Goal: Information Seeking & Learning: Learn about a topic

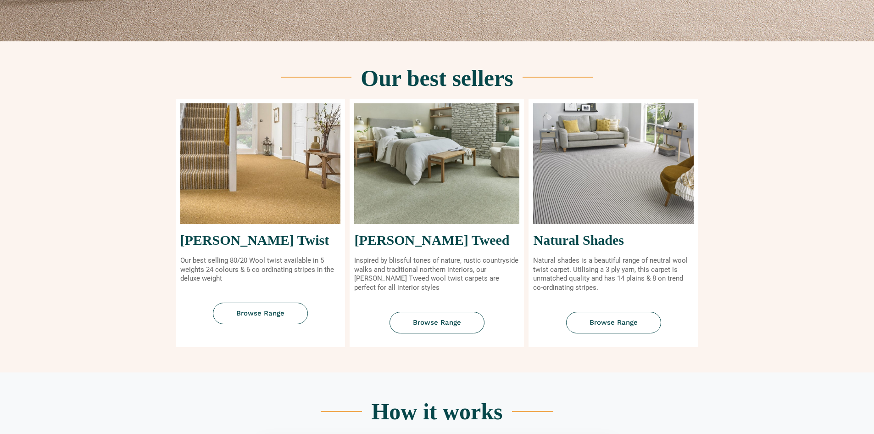
scroll to position [367, 0]
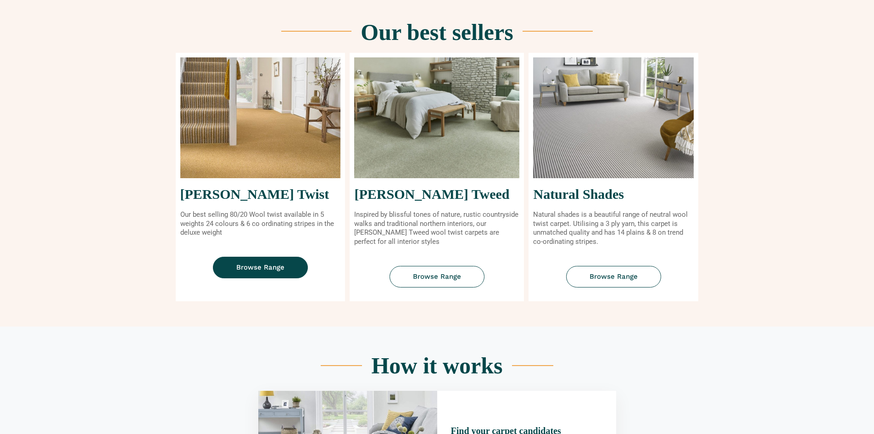
click at [265, 264] on span "Browse Range" at bounding box center [260, 267] width 48 height 7
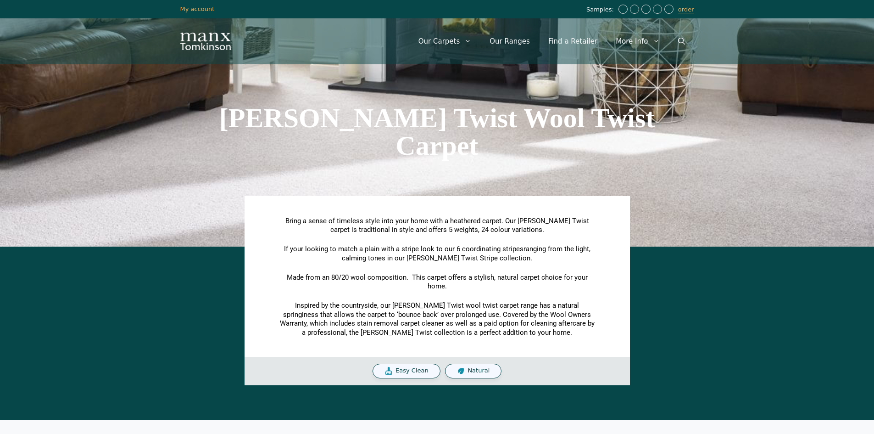
click at [473, 371] on span "Natural" at bounding box center [479, 371] width 22 height 8
click at [424, 369] on span "Easy Clean" at bounding box center [412, 371] width 33 height 8
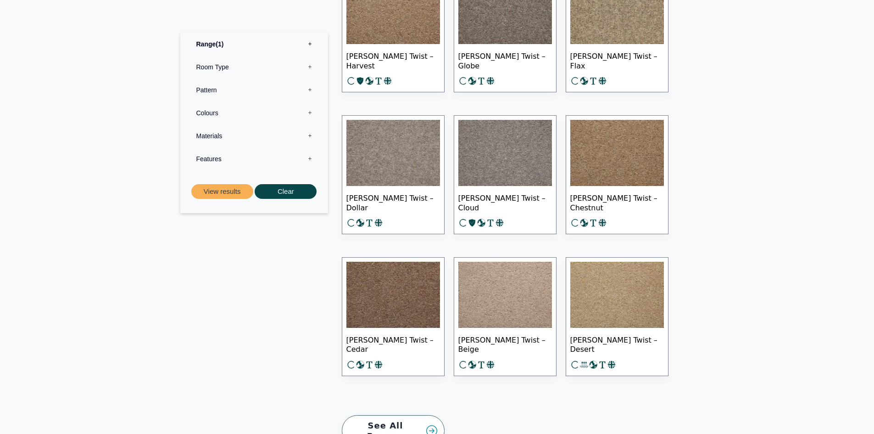
scroll to position [1385, 0]
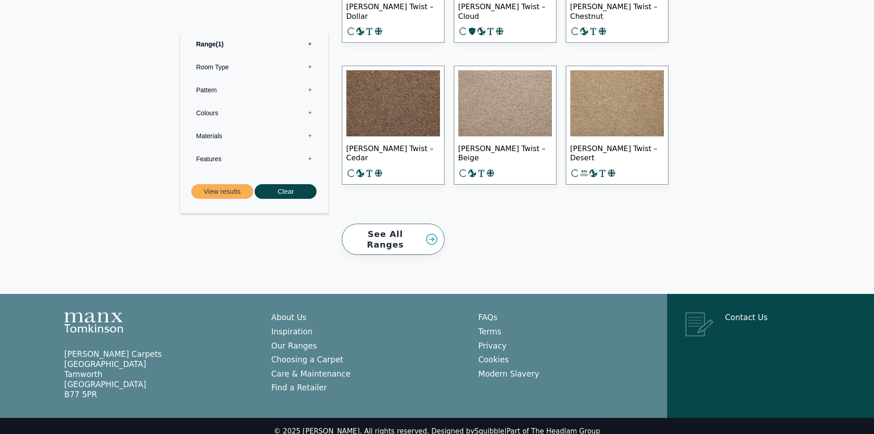
click at [401, 230] on link "See All Ranges" at bounding box center [393, 239] width 103 height 32
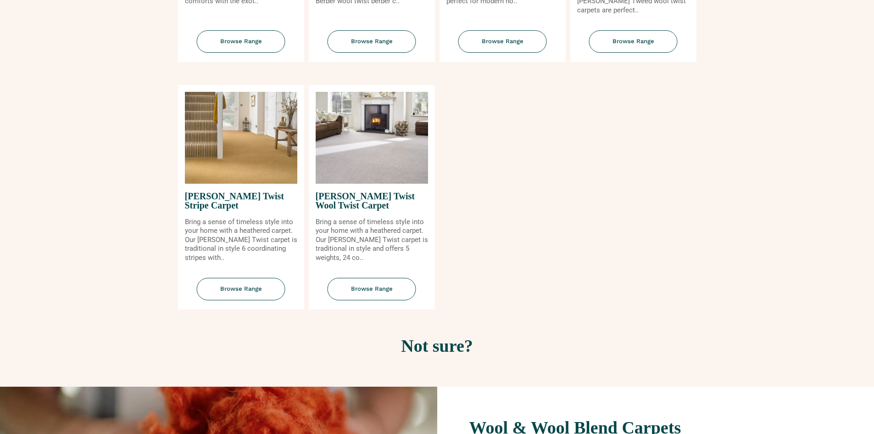
scroll to position [1101, 0]
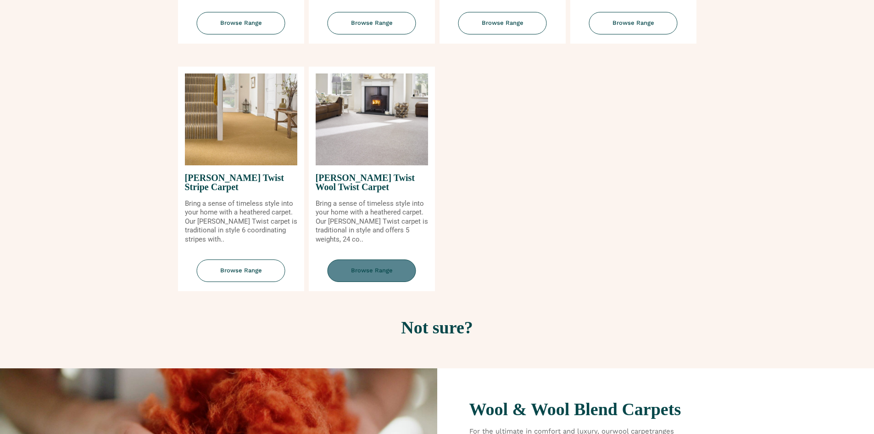
click at [368, 268] on span "Browse Range" at bounding box center [372, 270] width 89 height 22
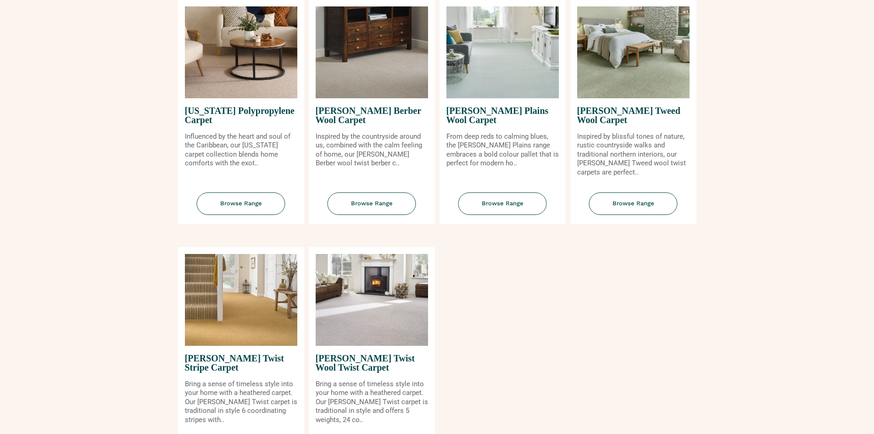
scroll to position [918, 0]
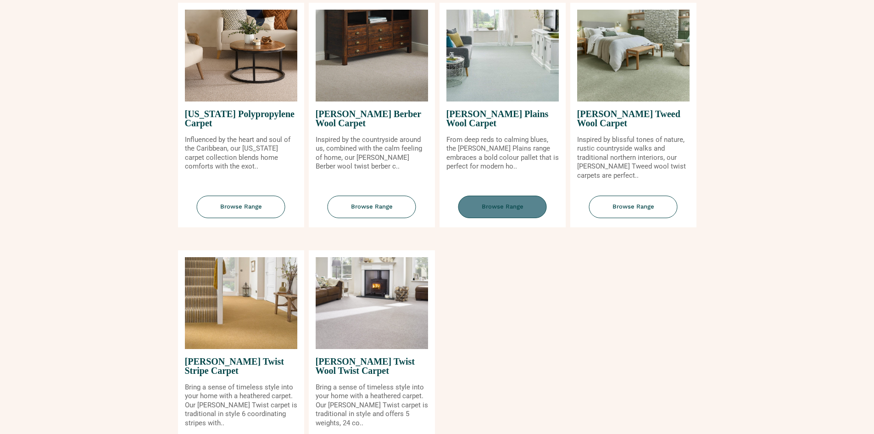
click at [503, 207] on span "Browse Range" at bounding box center [502, 206] width 89 height 22
